Goal: Task Accomplishment & Management: Manage account settings

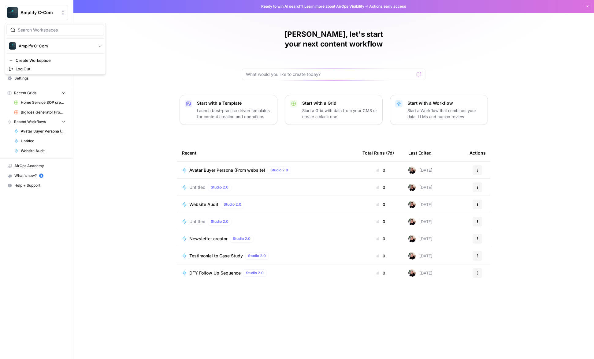
click at [33, 9] on button "Amplify C-Com" at bounding box center [36, 12] width 63 height 15
click at [46, 47] on span "Amplify C-Com" at bounding box center [56, 46] width 75 height 6
click at [27, 77] on span "Settings" at bounding box center [39, 79] width 51 height 6
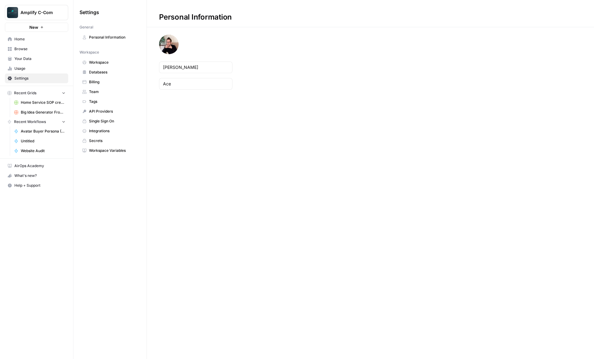
click at [104, 92] on span "Team" at bounding box center [113, 92] width 49 height 6
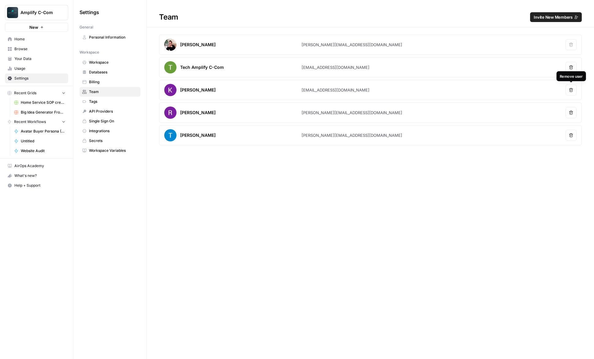
click at [572, 91] on icon "button" at bounding box center [571, 90] width 4 height 4
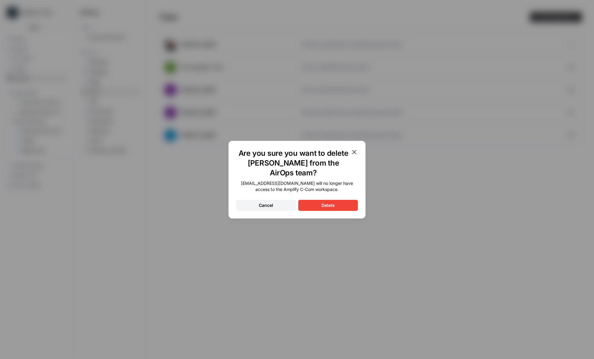
click at [326, 209] on button "Delete" at bounding box center [328, 205] width 60 height 11
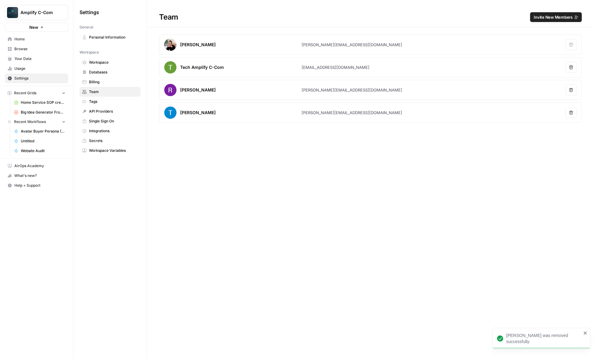
click at [571, 110] on icon "button" at bounding box center [571, 112] width 4 height 4
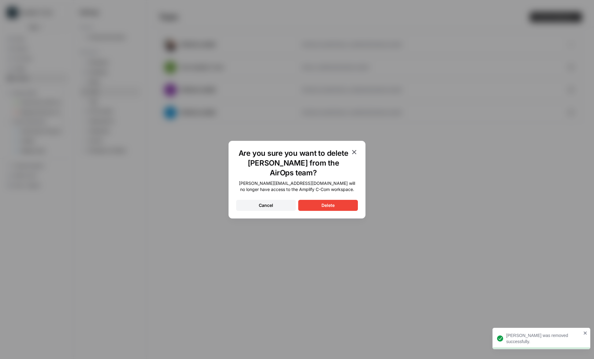
click at [333, 209] on button "Delete" at bounding box center [328, 205] width 60 height 11
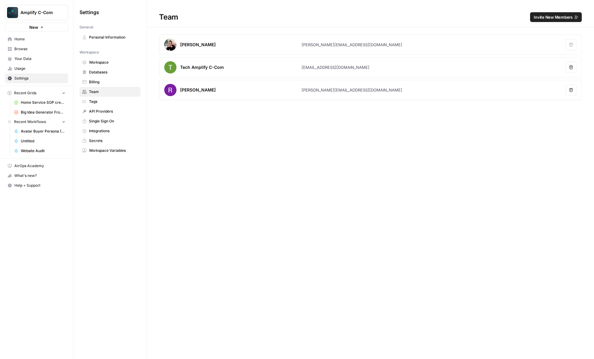
click at [90, 83] on span "Billing" at bounding box center [113, 82] width 49 height 6
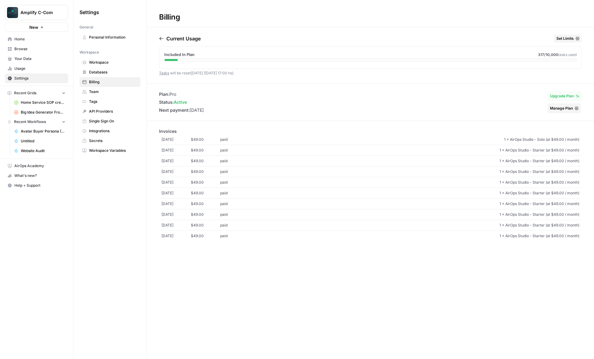
click at [568, 109] on span "Manage Plan" at bounding box center [561, 108] width 23 height 6
click at [564, 97] on span "Upgrade Plan" at bounding box center [562, 96] width 24 height 6
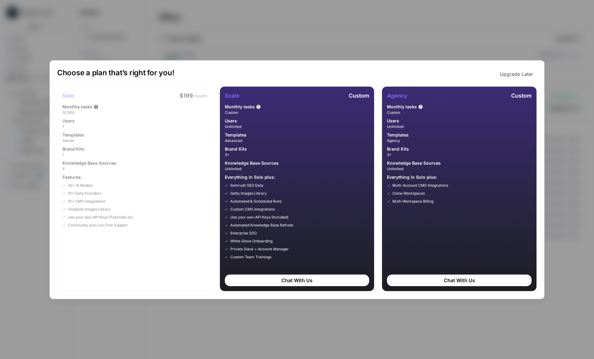
click at [517, 40] on div "Choose a plan that’s right for you! Upgrade Later Solo $199 /month Monthly task…" at bounding box center [297, 179] width 594 height 359
